Goal: Browse casually: Explore the website without a specific task or goal

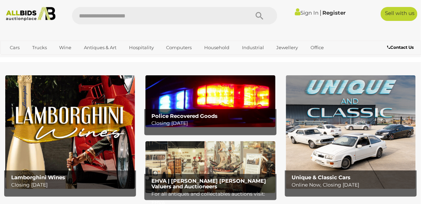
click at [210, 117] on b "Police Recovered Goods" at bounding box center [184, 116] width 66 height 7
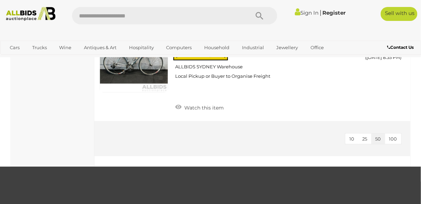
scroll to position [2369, 0]
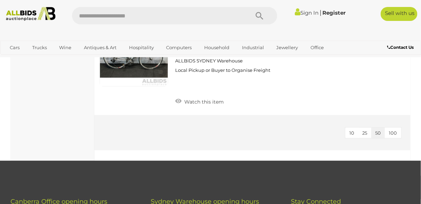
click at [394, 130] on span "100" at bounding box center [393, 133] width 8 height 6
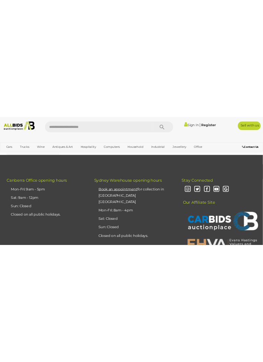
scroll to position [116, 0]
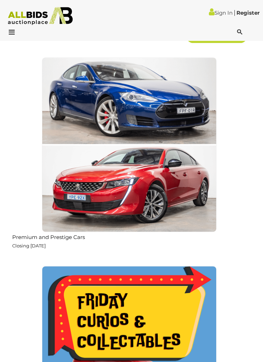
click at [201, 324] on img at bounding box center [129, 353] width 175 height 175
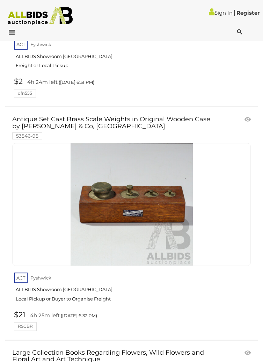
scroll to position [430, 0]
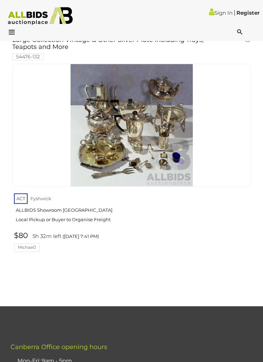
scroll to position [19562, 0]
